Goal: Task Accomplishment & Management: Manage account settings

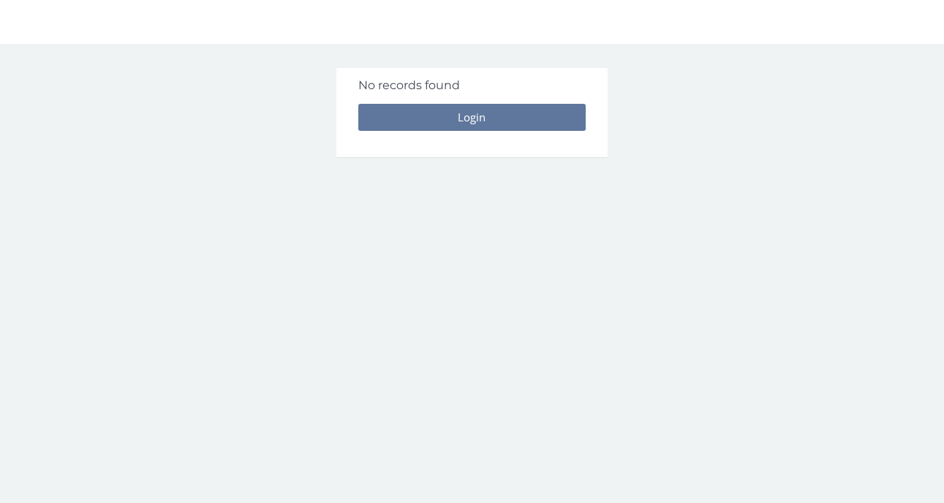
click at [451, 118] on button "Login" at bounding box center [471, 117] width 227 height 27
click at [448, 117] on button "Login" at bounding box center [471, 117] width 227 height 27
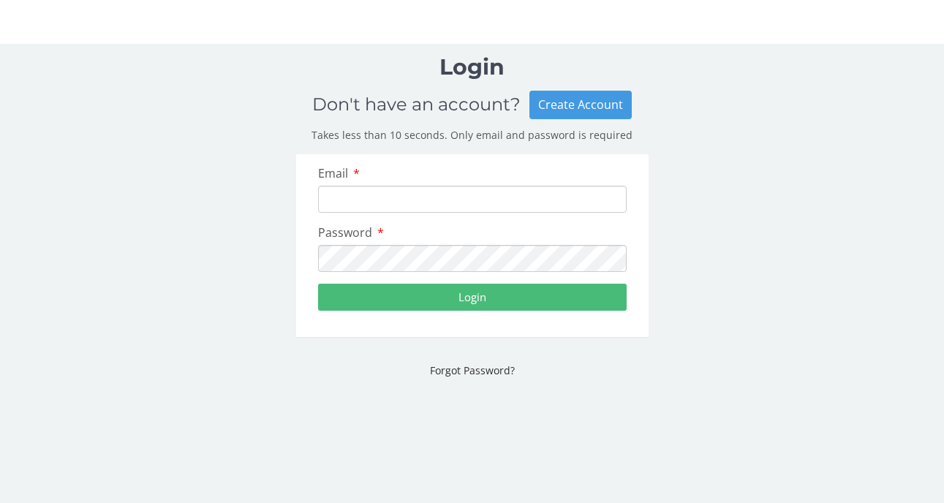
click at [423, 198] on input "Email" at bounding box center [472, 199] width 309 height 27
type input "lucaiyu@gmail.com"
click at [437, 303] on button "Login" at bounding box center [472, 297] width 309 height 27
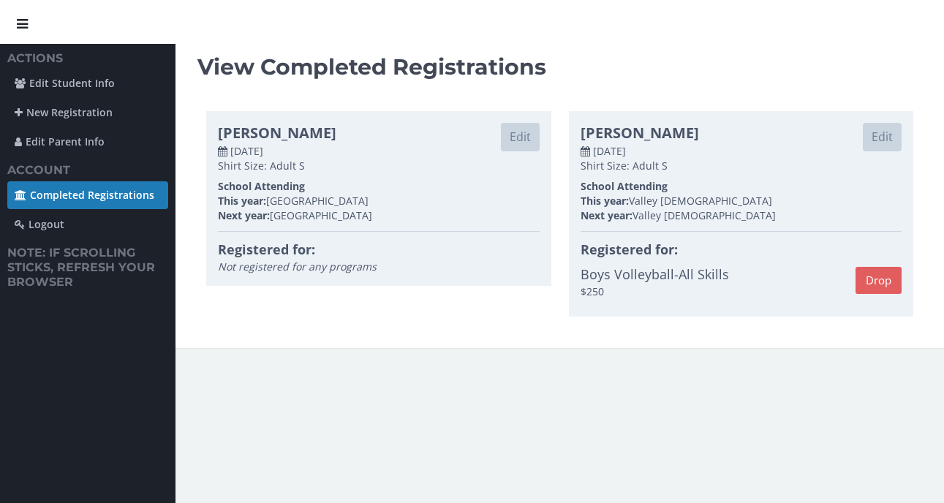
click at [371, 240] on div "Andrew Cheng Edit 10/1/2014 Shirt Size: Adult S School Attending This year: Boo…" at bounding box center [378, 198] width 345 height 175
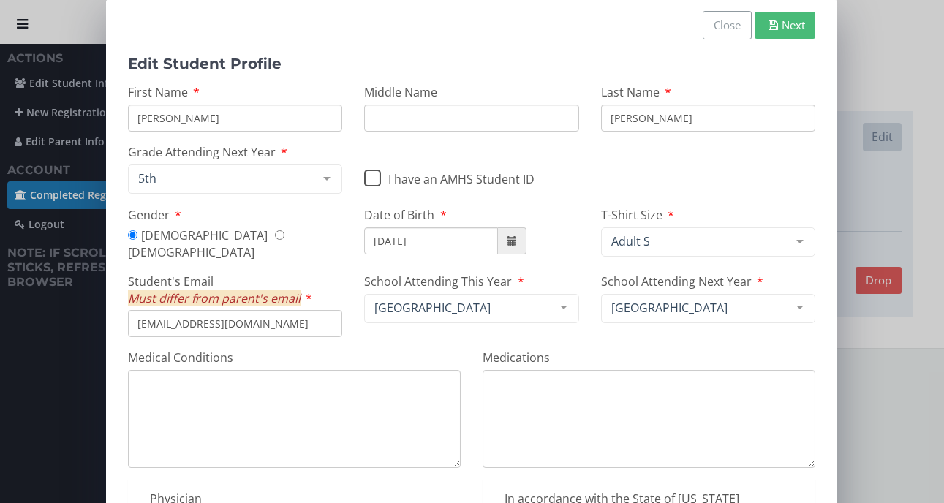
click at [878, 67] on div "Close Next Close Next Edit Student Profile First Name Andrew Middle Name Last N…" at bounding box center [472, 360] width 944 height 721
click at [727, 31] on button "Close" at bounding box center [727, 25] width 49 height 29
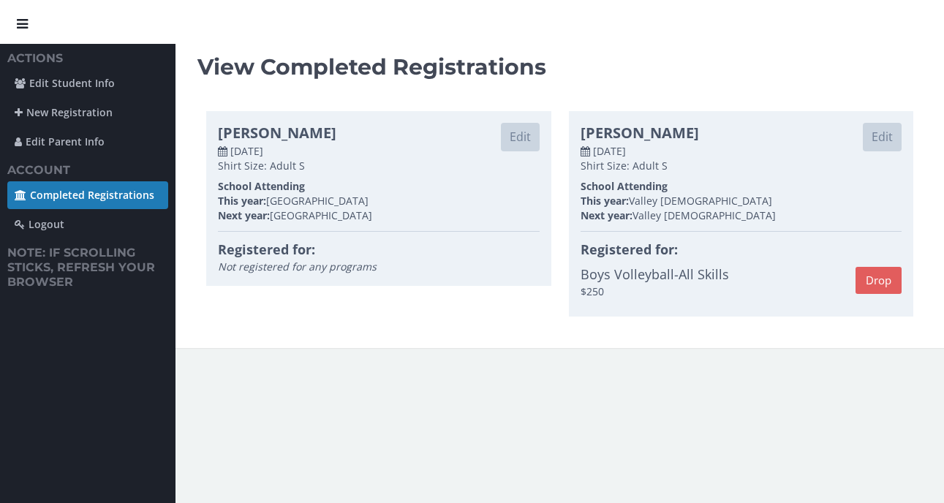
click at [698, 302] on li "Boys Volleyball-All Skills $250 Drop" at bounding box center [742, 282] width 322 height 45
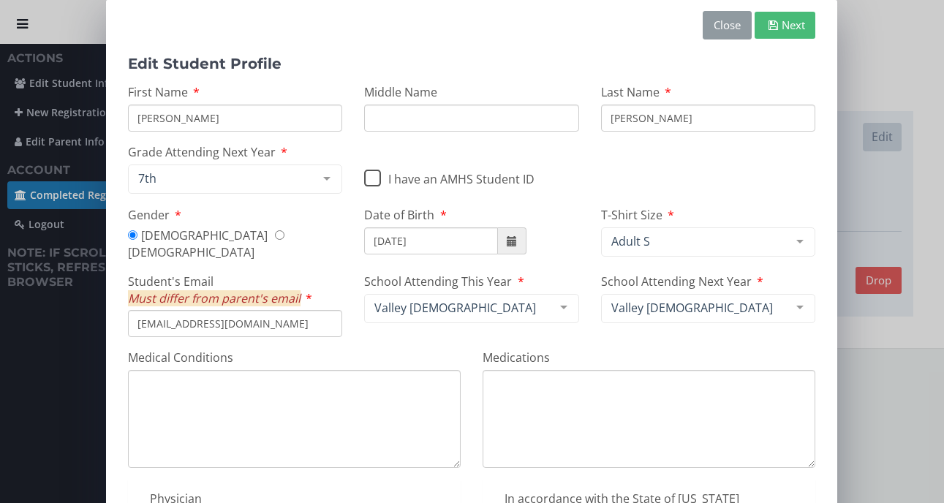
click at [729, 36] on button "Close" at bounding box center [727, 25] width 49 height 29
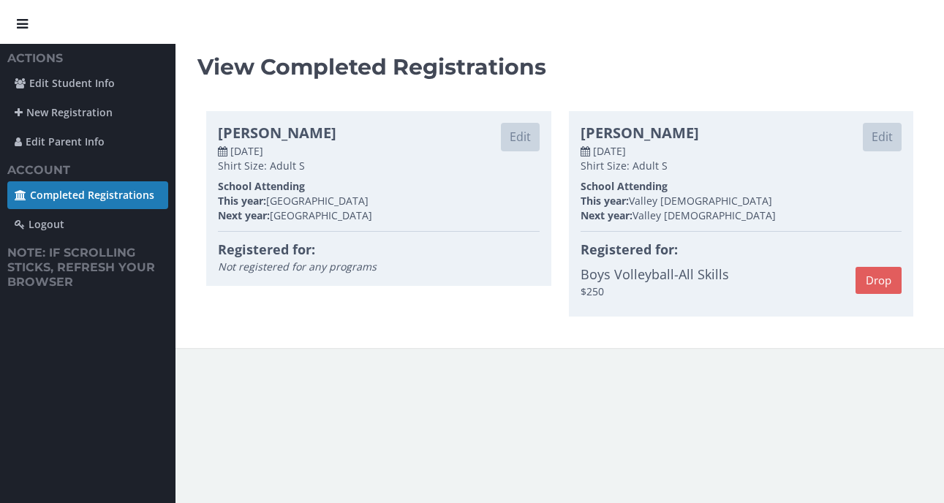
click at [680, 246] on p "Registered for:" at bounding box center [742, 250] width 322 height 19
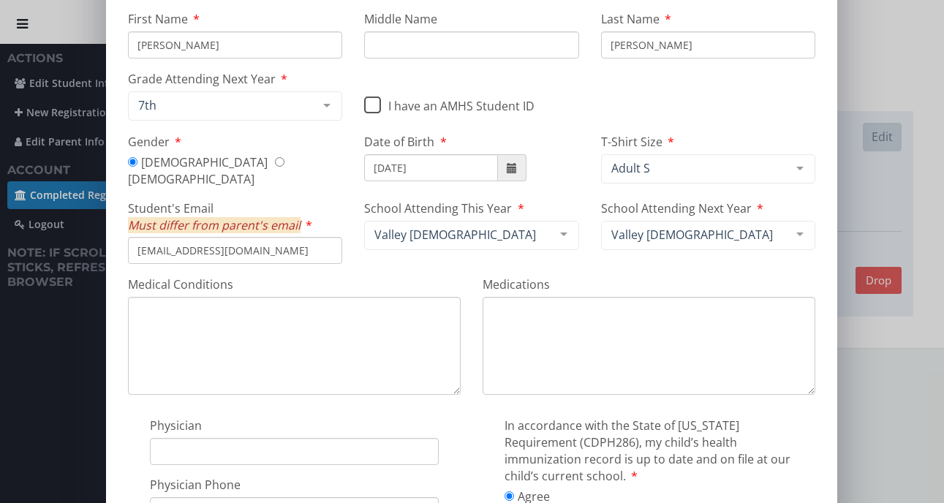
scroll to position [215, 0]
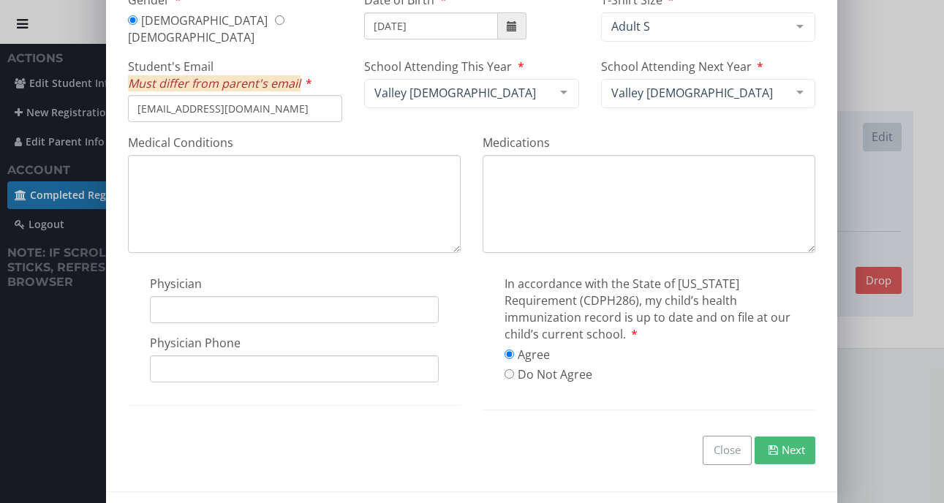
click at [896, 377] on div "Close Next Close Next Edit Student Profile First Name Ryan Middle Name Last Nam…" at bounding box center [472, 145] width 944 height 721
click at [876, 155] on div "Close Next Close Next Edit Student Profile First Name Ryan Middle Name Last Nam…" at bounding box center [472, 145] width 944 height 721
click at [721, 448] on button "Close" at bounding box center [727, 450] width 49 height 29
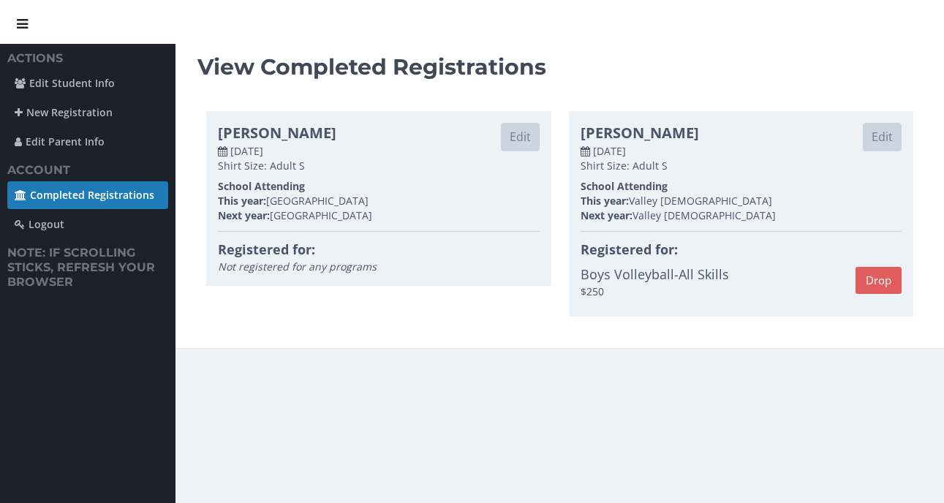
click at [304, 136] on p "Andrew Cheng" at bounding box center [277, 133] width 119 height 21
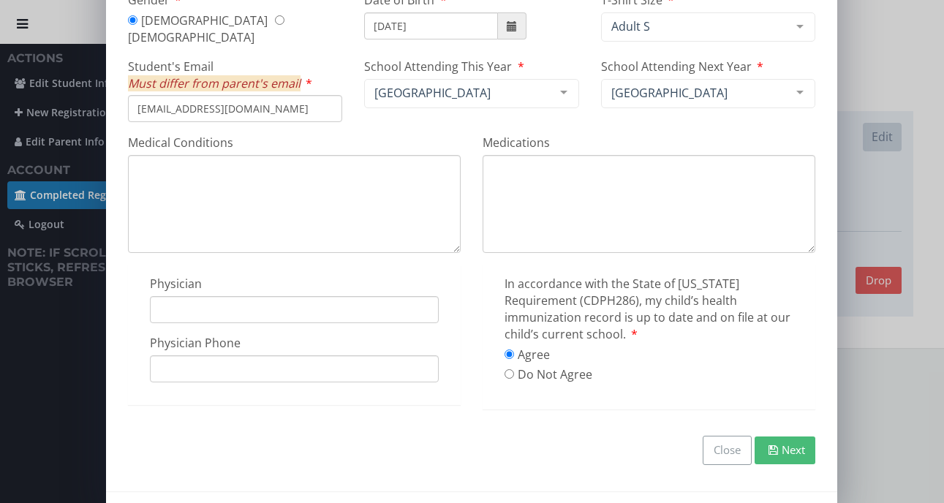
scroll to position [0, 0]
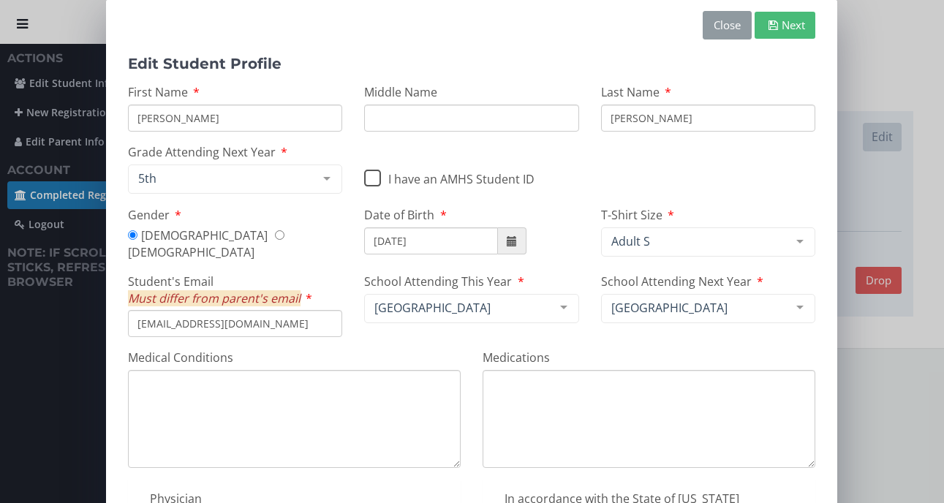
click at [722, 28] on button "Close" at bounding box center [727, 25] width 49 height 29
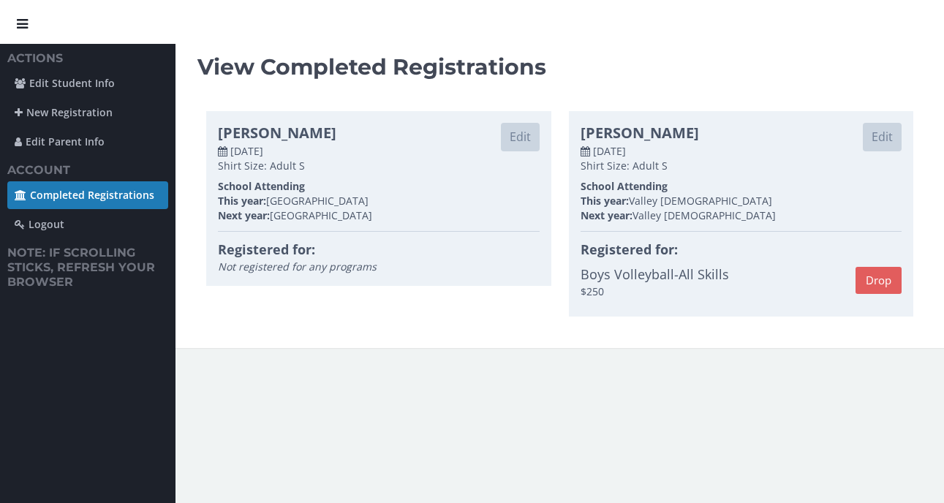
click at [391, 67] on h1 "View Completed Registrations" at bounding box center [560, 67] width 725 height 24
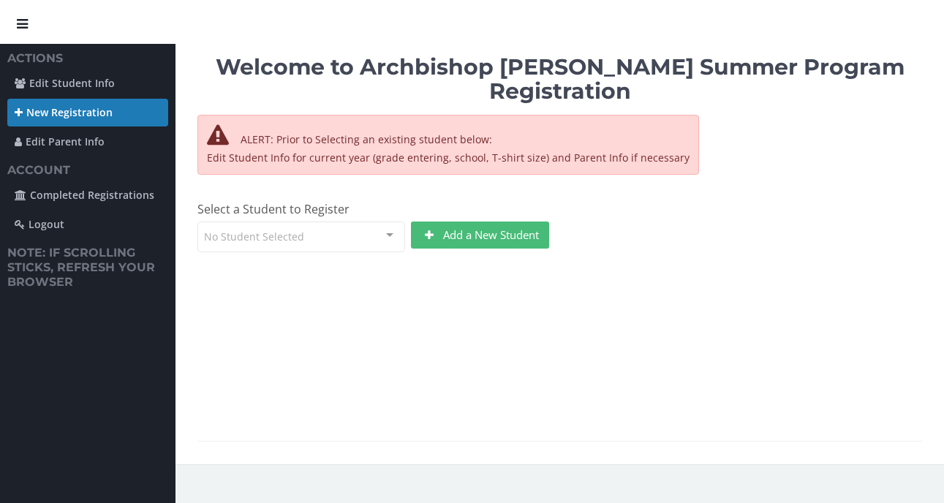
click at [383, 222] on div at bounding box center [389, 236] width 29 height 28
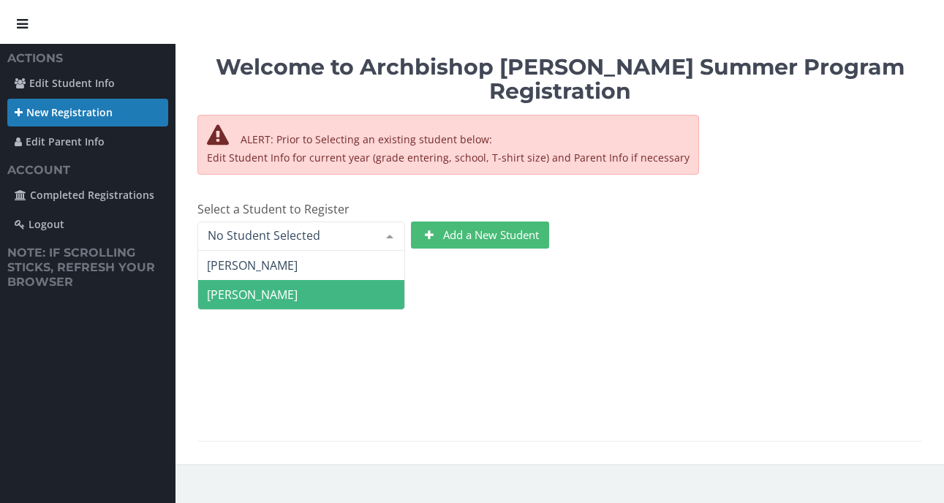
click at [332, 280] on span "Andrew" at bounding box center [301, 294] width 206 height 29
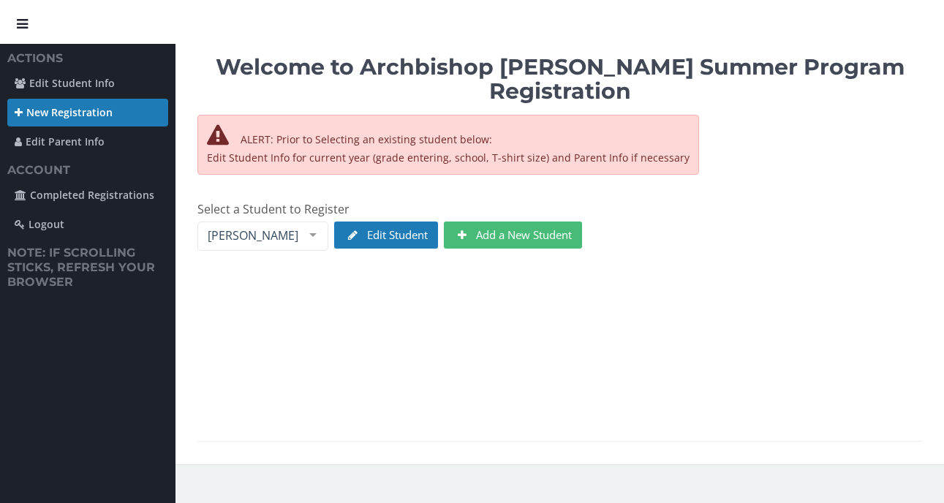
click at [119, 263] on h5 "note: if scrolling sticks, refresh your browser" at bounding box center [88, 265] width 176 height 55
